Goal: Transaction & Acquisition: Purchase product/service

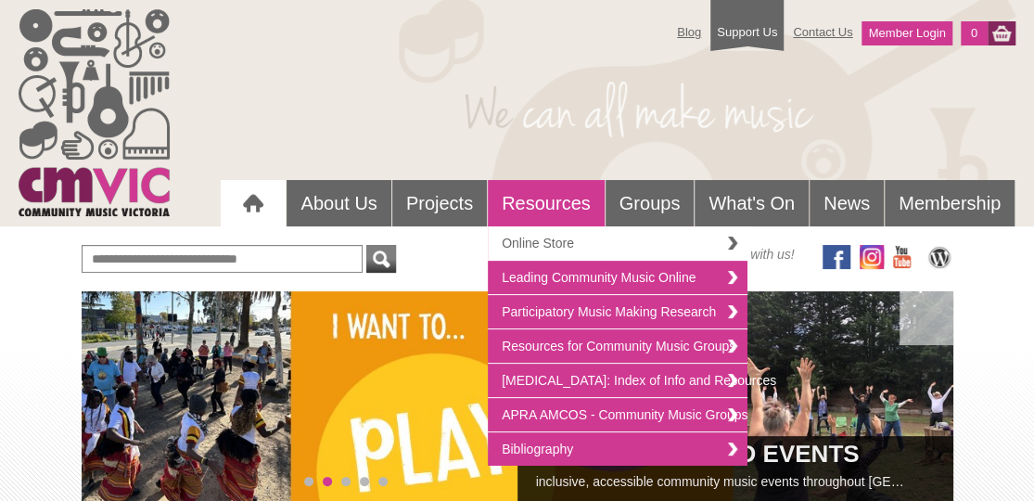
click at [536, 241] on link "Online Store" at bounding box center [618, 243] width 260 height 34
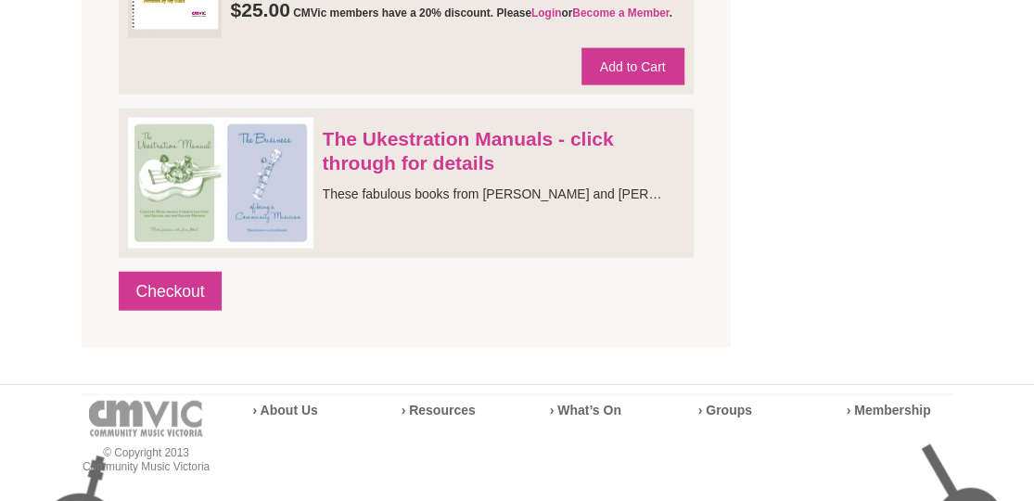
scroll to position [1851, 0]
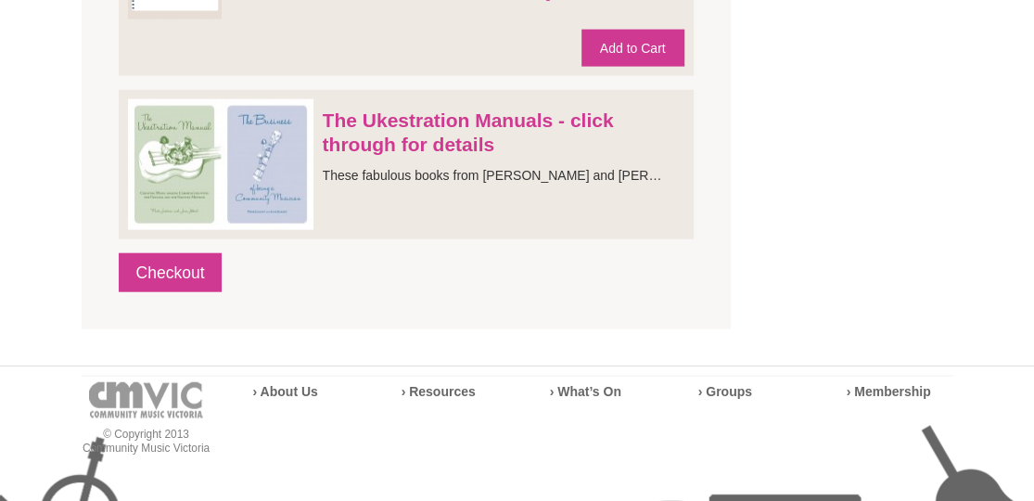
click at [262, 155] on img at bounding box center [221, 164] width 186 height 131
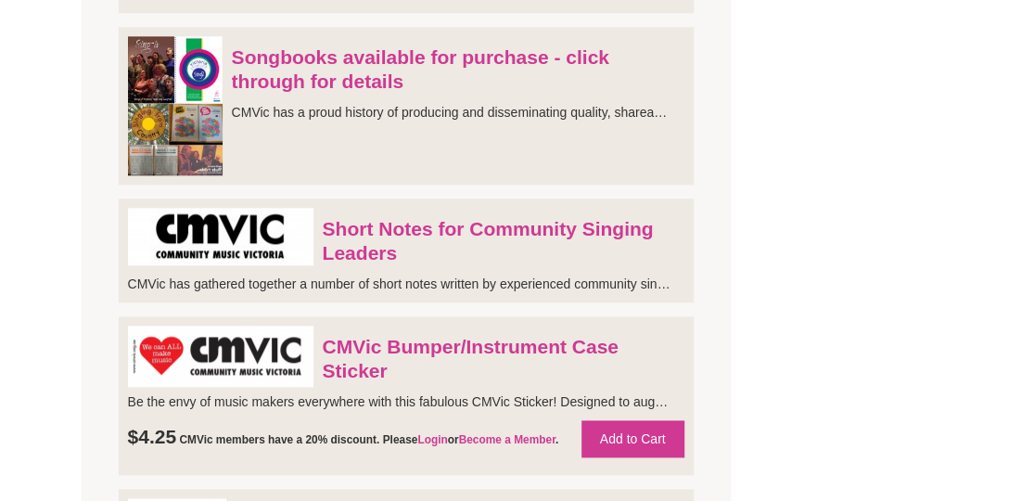
scroll to position [738, 0]
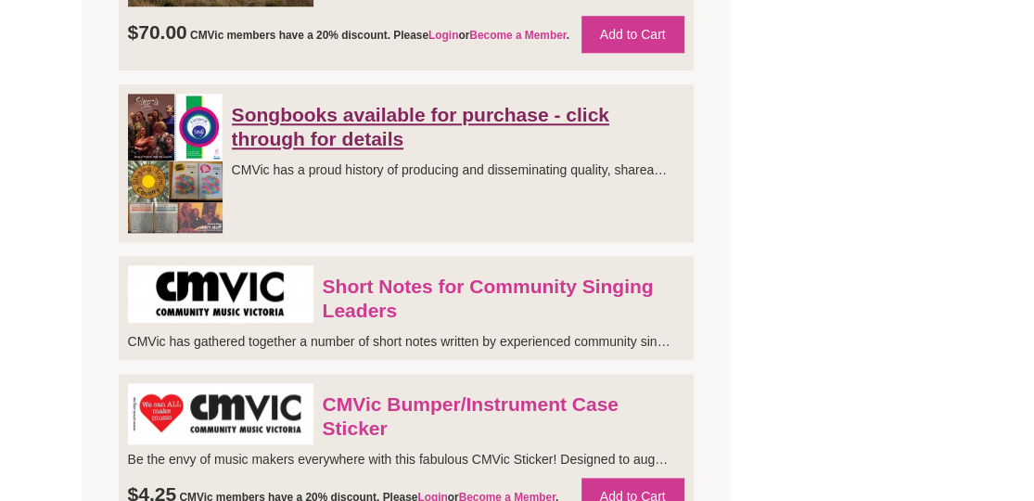
click at [341, 127] on link "Songbooks available for purchase - click through for details" at bounding box center [421, 126] width 378 height 45
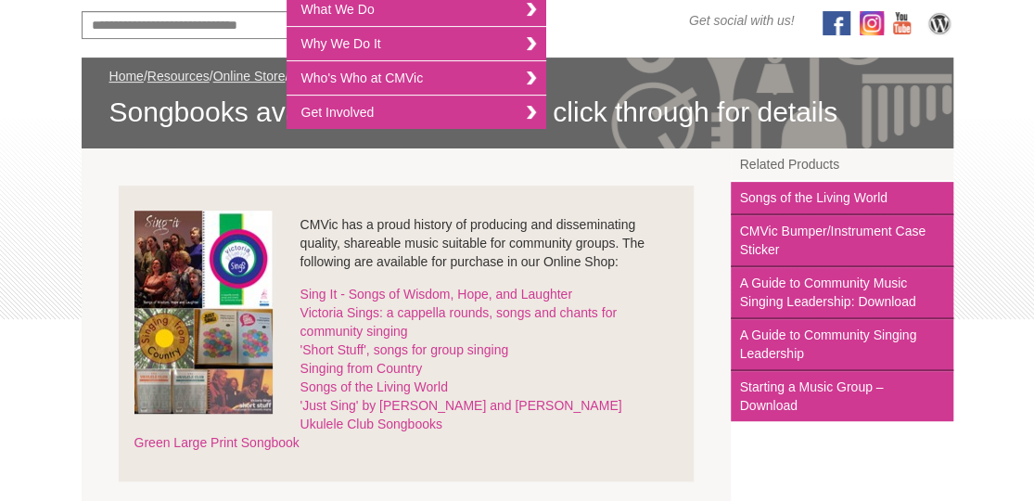
scroll to position [371, 0]
